Goal: Find specific page/section: Locate a particular part of the current website

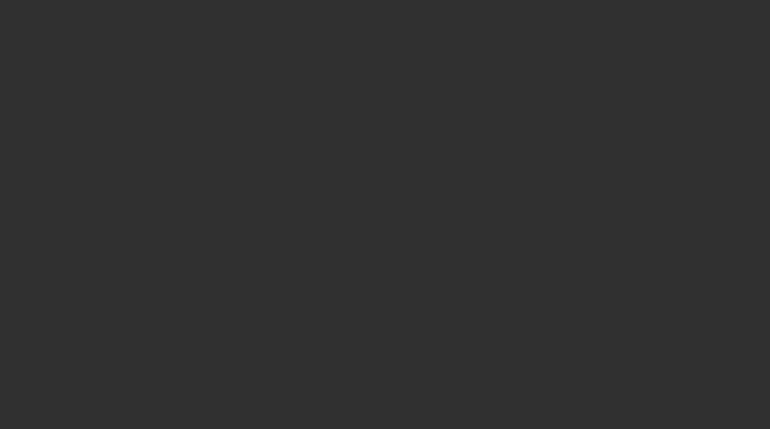
select select "10"
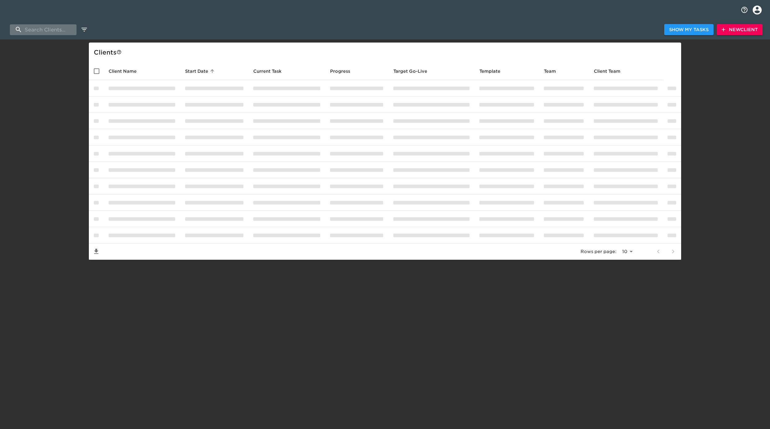
click at [51, 31] on input "search" at bounding box center [43, 29] width 67 height 11
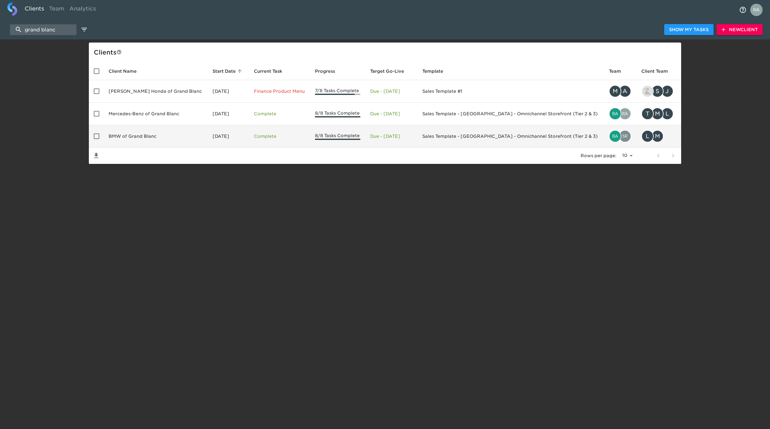
type input "grand blanc"
click at [149, 136] on td "BMW of Grand Blanc" at bounding box center [156, 136] width 104 height 23
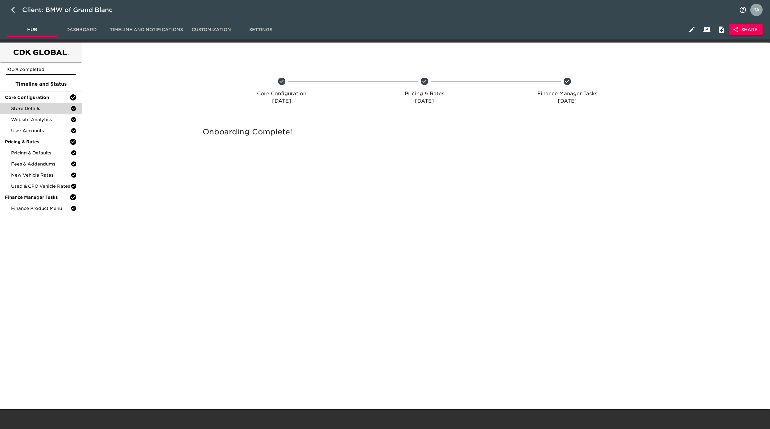
click at [34, 103] on div "Store Details" at bounding box center [41, 108] width 82 height 11
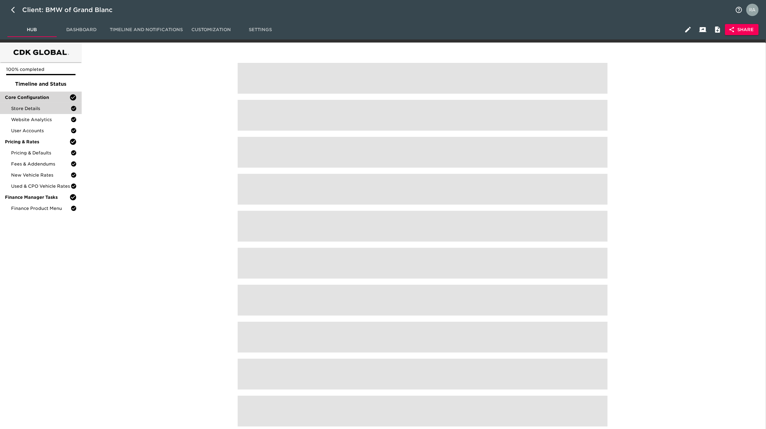
click at [42, 98] on span "Core Configuration" at bounding box center [37, 97] width 64 height 6
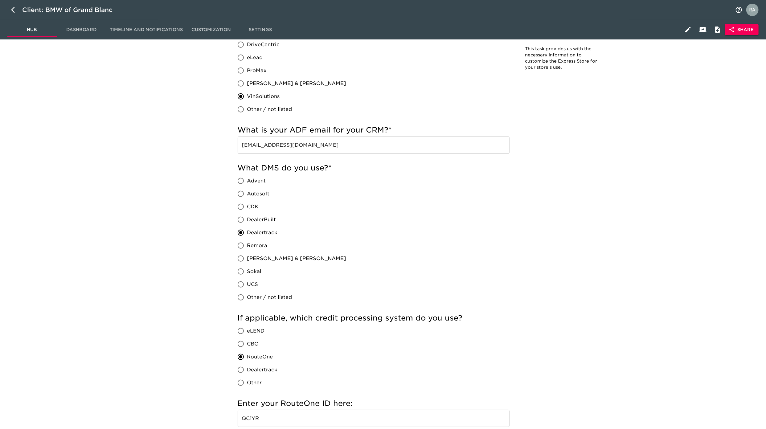
scroll to position [411, 0]
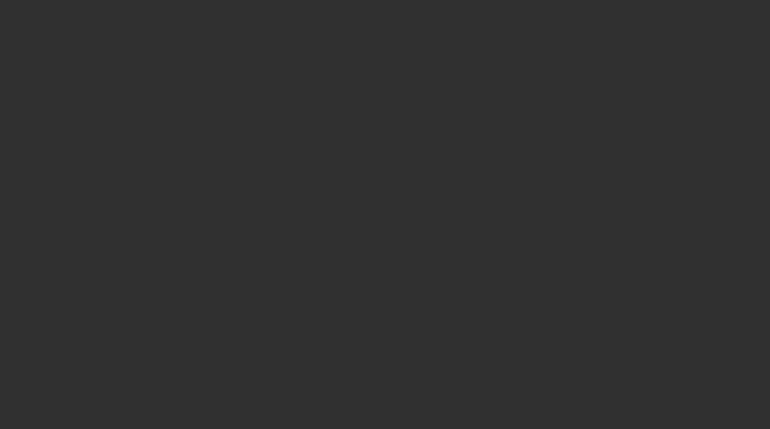
select select "10"
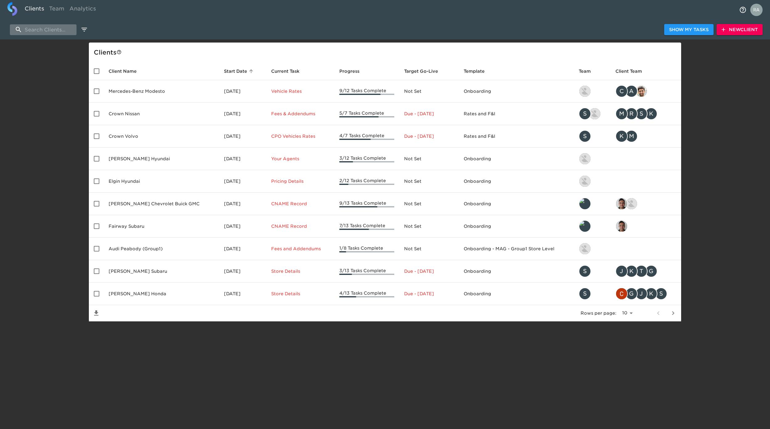
click at [38, 33] on input "search" at bounding box center [43, 29] width 67 height 11
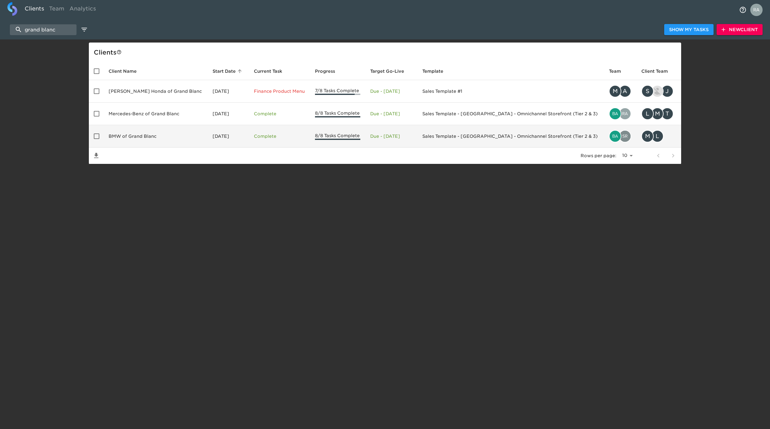
type input "grand blanc"
click at [178, 141] on td "BMW of Grand Blanc" at bounding box center [156, 136] width 104 height 23
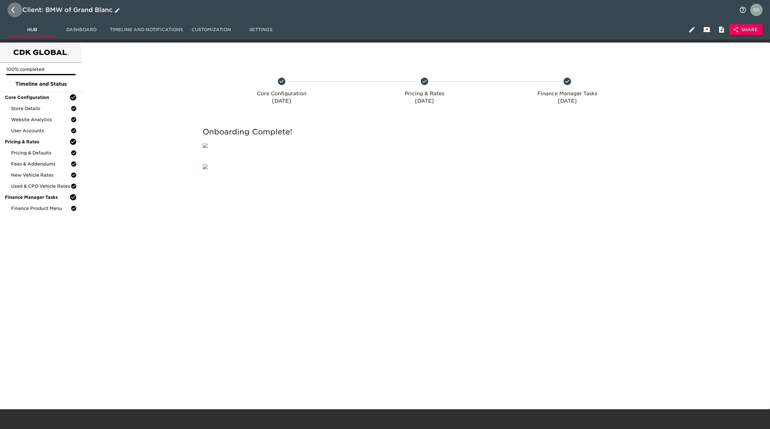
click at [13, 7] on icon "button" at bounding box center [14, 9] width 7 height 7
select select "10"
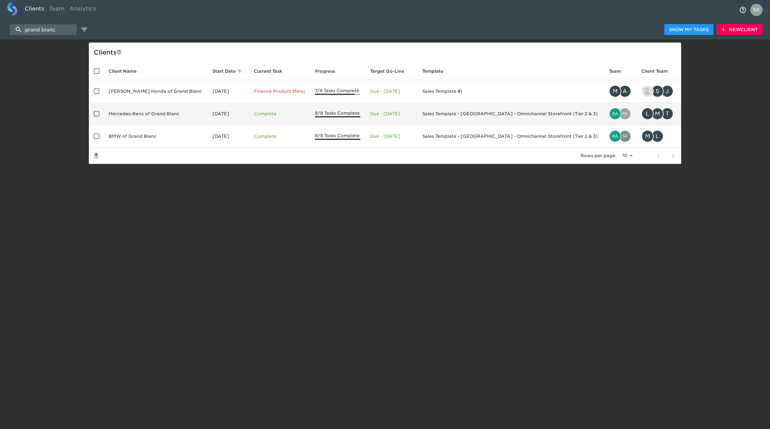
click at [175, 119] on td "Mercedes-Benz of Grand Blanc" at bounding box center [156, 114] width 104 height 23
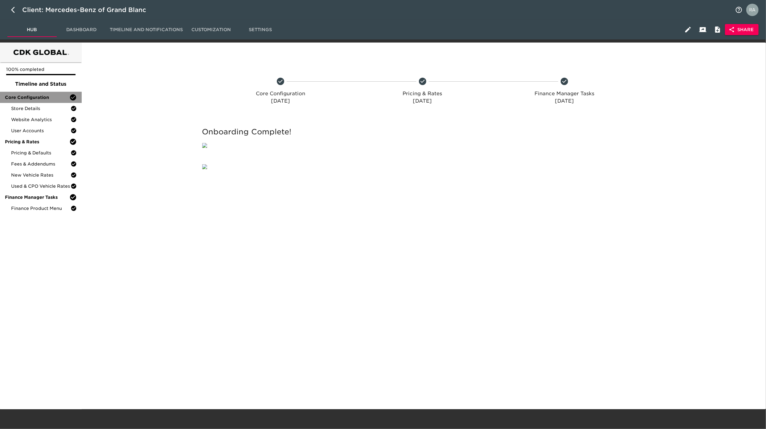
click at [35, 96] on span "Core Configuration" at bounding box center [37, 97] width 64 height 6
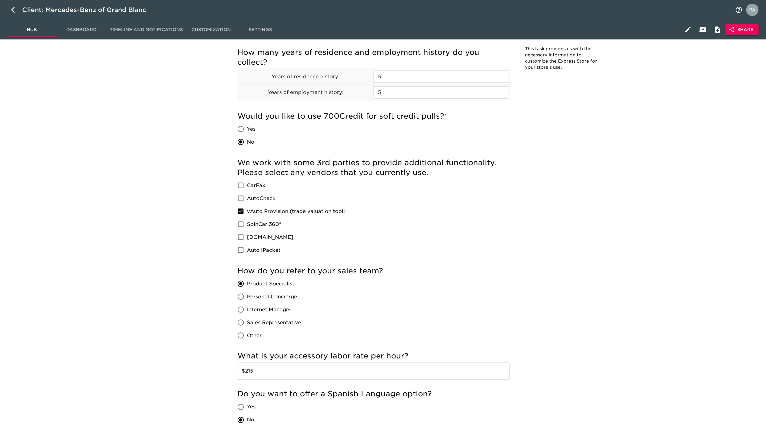
scroll to position [1145, 0]
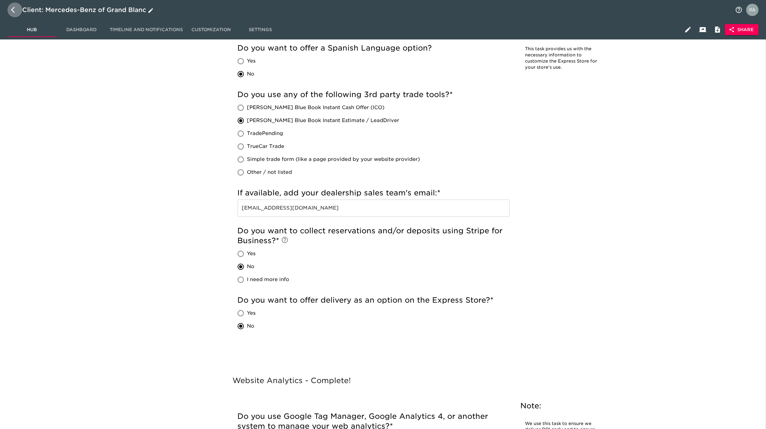
click at [11, 5] on button "button" at bounding box center [14, 9] width 15 height 15
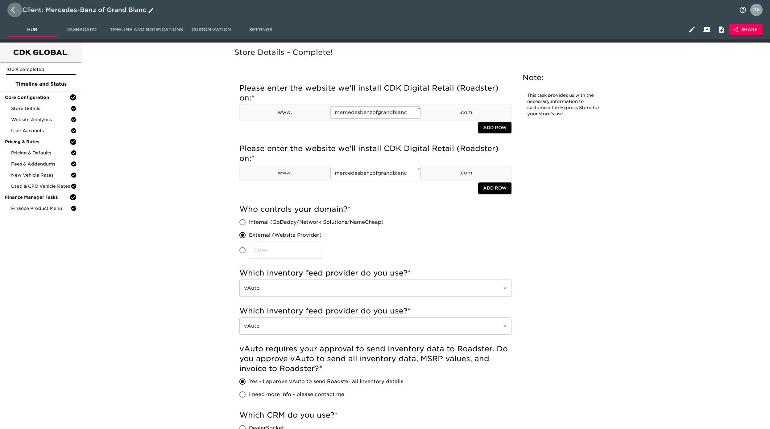
select select "10"
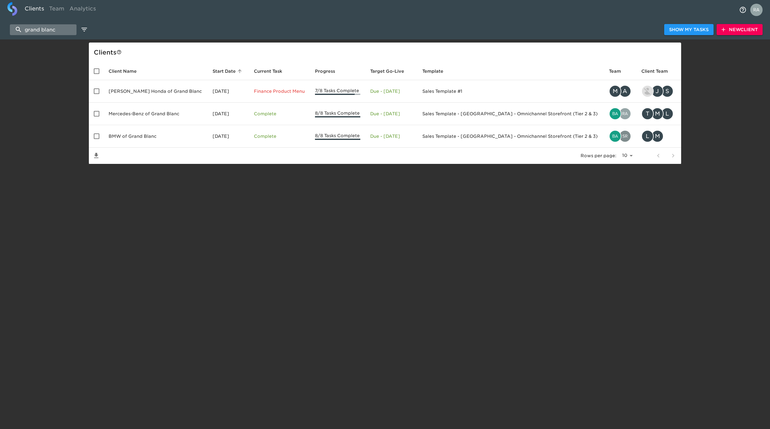
click at [36, 32] on input "grand blanc" at bounding box center [43, 29] width 67 height 11
drag, startPoint x: 62, startPoint y: 31, endPoint x: 20, endPoint y: 25, distance: 42.7
click at [20, 25] on input "grand blanc" at bounding box center [43, 29] width 67 height 11
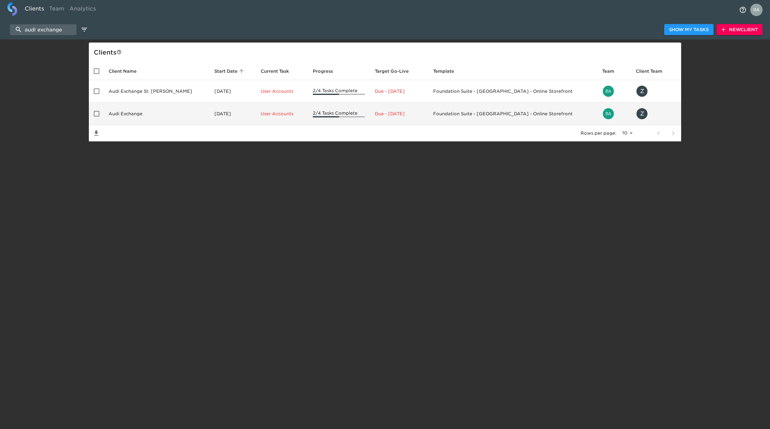
type input "audi exchange"
click at [146, 114] on td "Audi Exchange" at bounding box center [157, 114] width 106 height 23
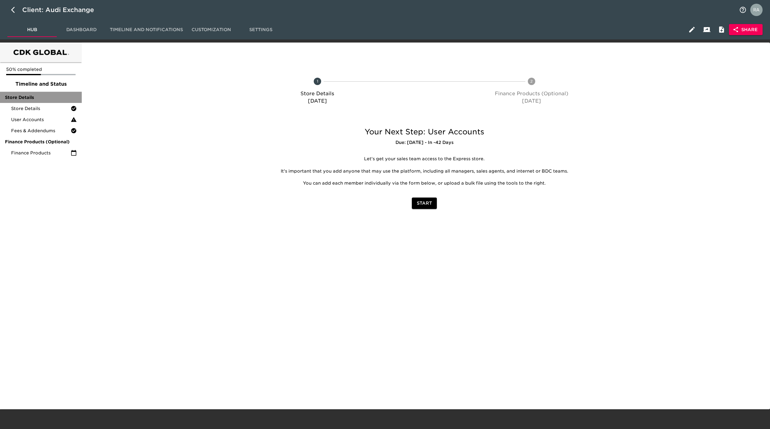
click at [36, 97] on span "Store Details" at bounding box center [41, 97] width 72 height 6
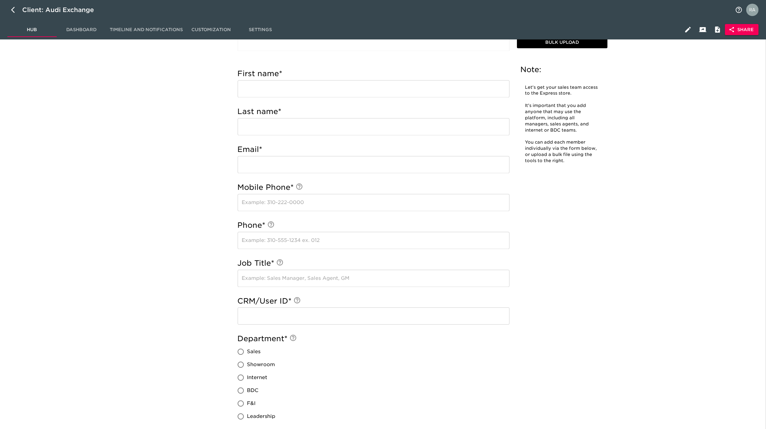
scroll to position [511, 0]
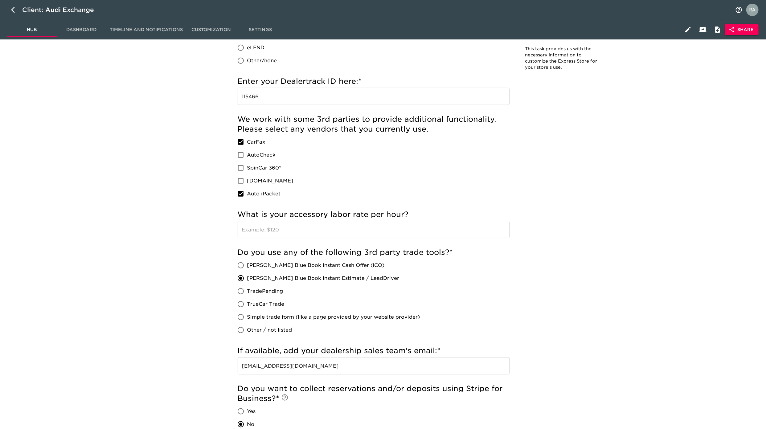
click at [10, 18] on div "Client: Audi Exchange" at bounding box center [383, 10] width 766 height 20
click at [16, 12] on icon "button" at bounding box center [14, 9] width 7 height 7
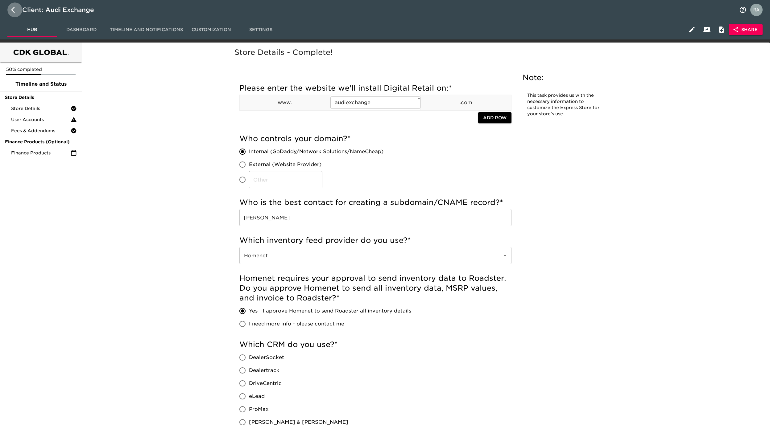
select select "10"
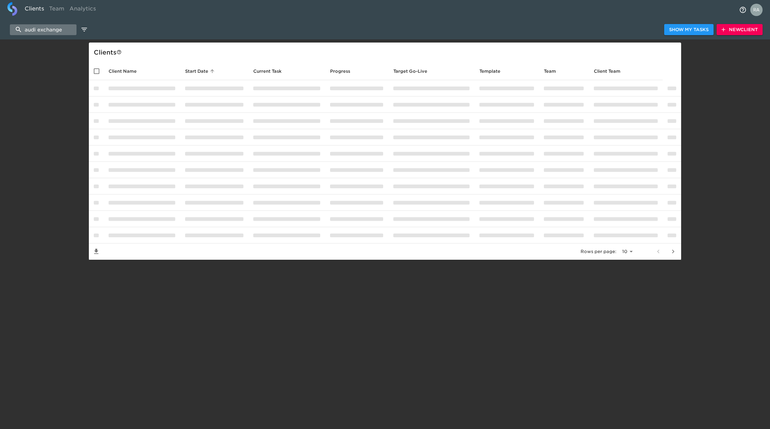
click at [44, 27] on input "audi exchange" at bounding box center [43, 29] width 67 height 11
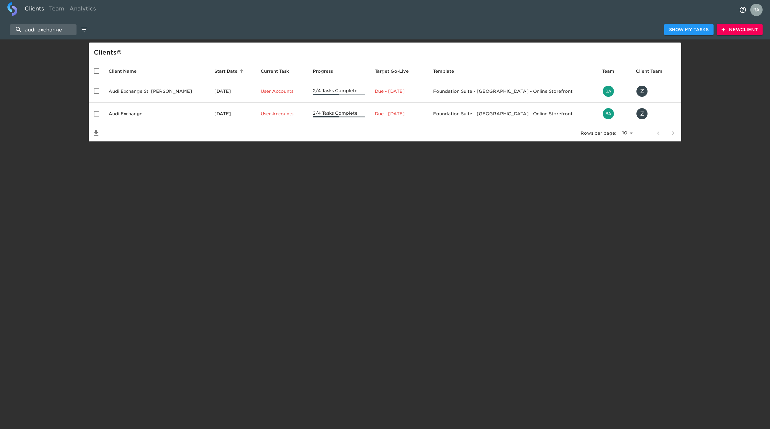
drag, startPoint x: 71, startPoint y: 34, endPoint x: 5, endPoint y: 21, distance: 67.1
click at [0, 28] on html "Clients Team Analytics audi exchange Show My Tasks New Client Client s Client N…" at bounding box center [385, 80] width 770 height 161
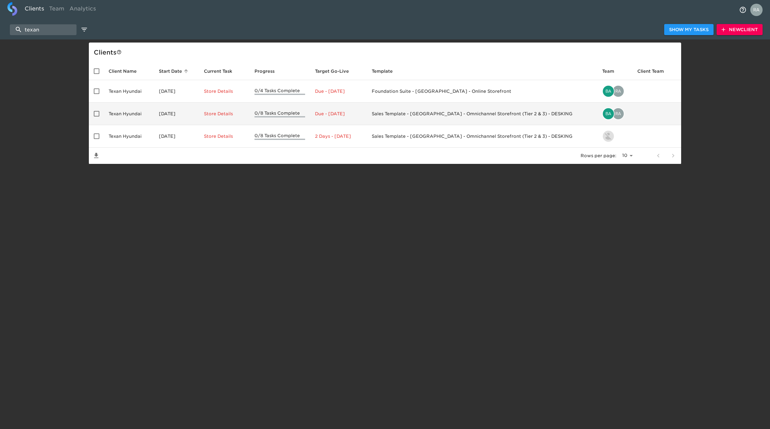
type input "texan"
click at [199, 106] on td "[DATE]" at bounding box center [176, 114] width 45 height 23
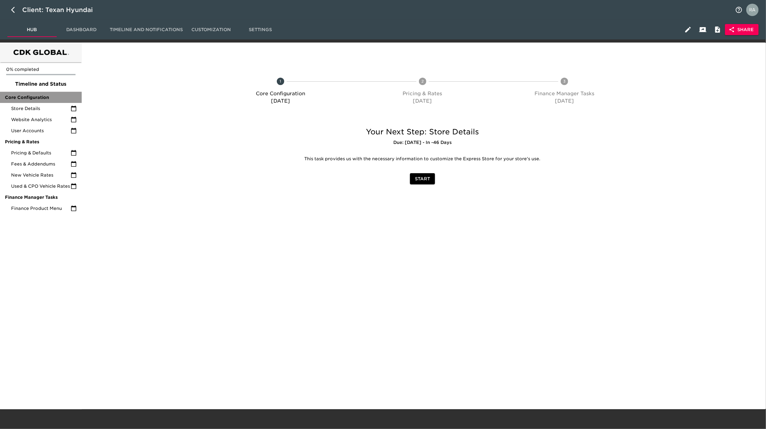
click at [28, 98] on span "Core Configuration" at bounding box center [41, 97] width 72 height 6
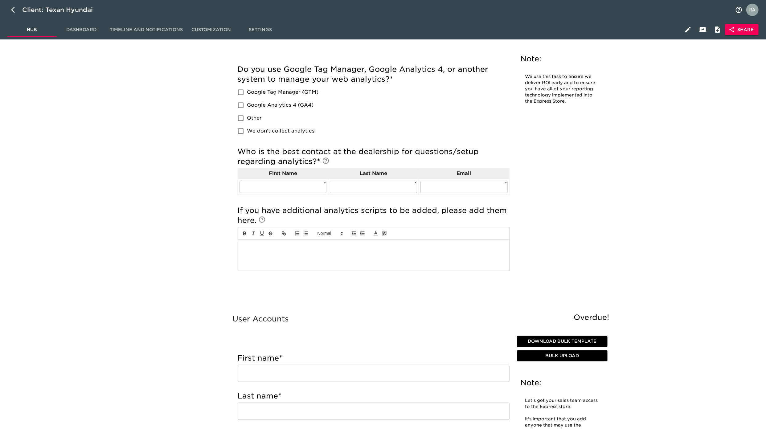
scroll to position [1398, 0]
